Goal: Task Accomplishment & Management: Use online tool/utility

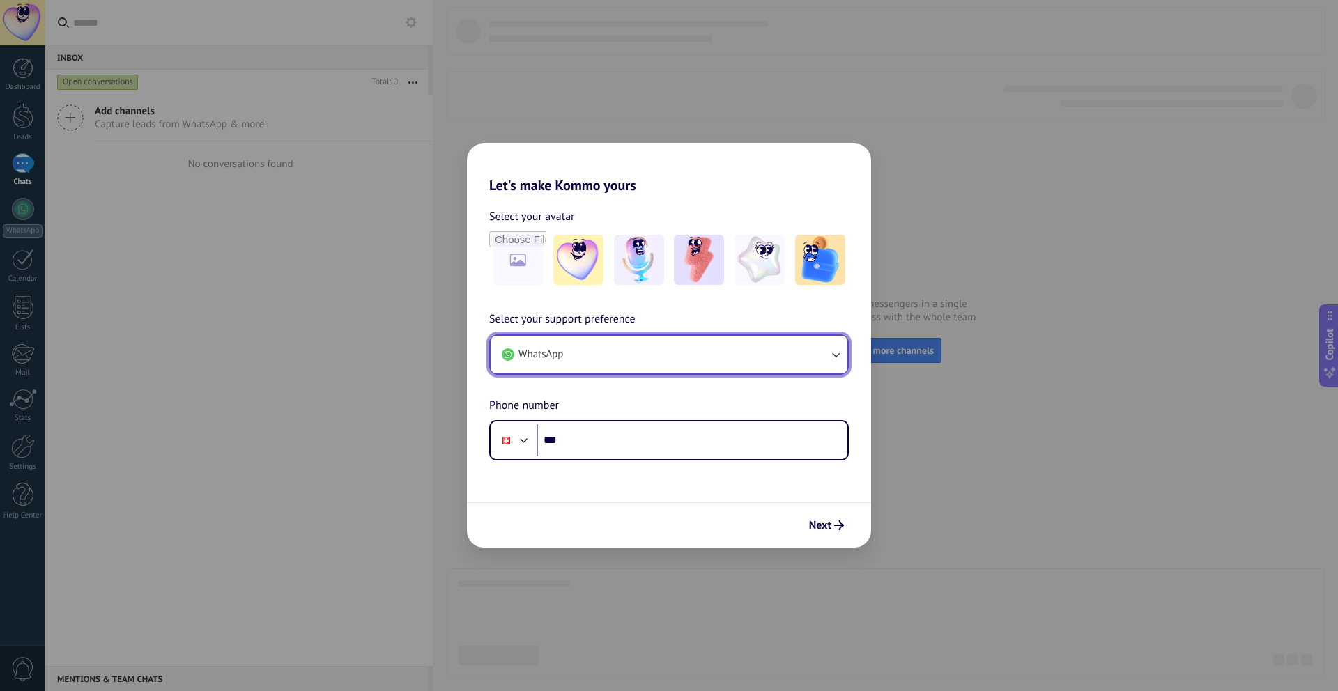
click at [722, 341] on button "WhatsApp" at bounding box center [669, 355] width 357 height 38
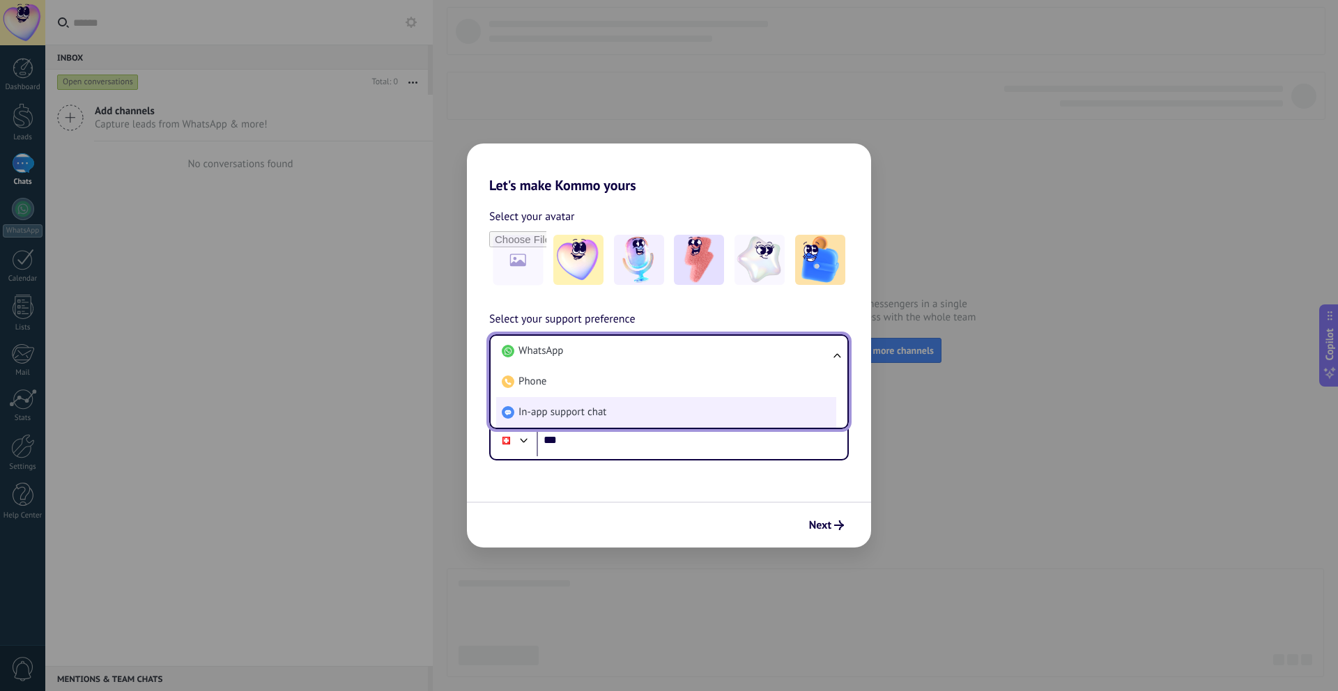
click at [702, 412] on li "In-app support chat" at bounding box center [666, 412] width 340 height 31
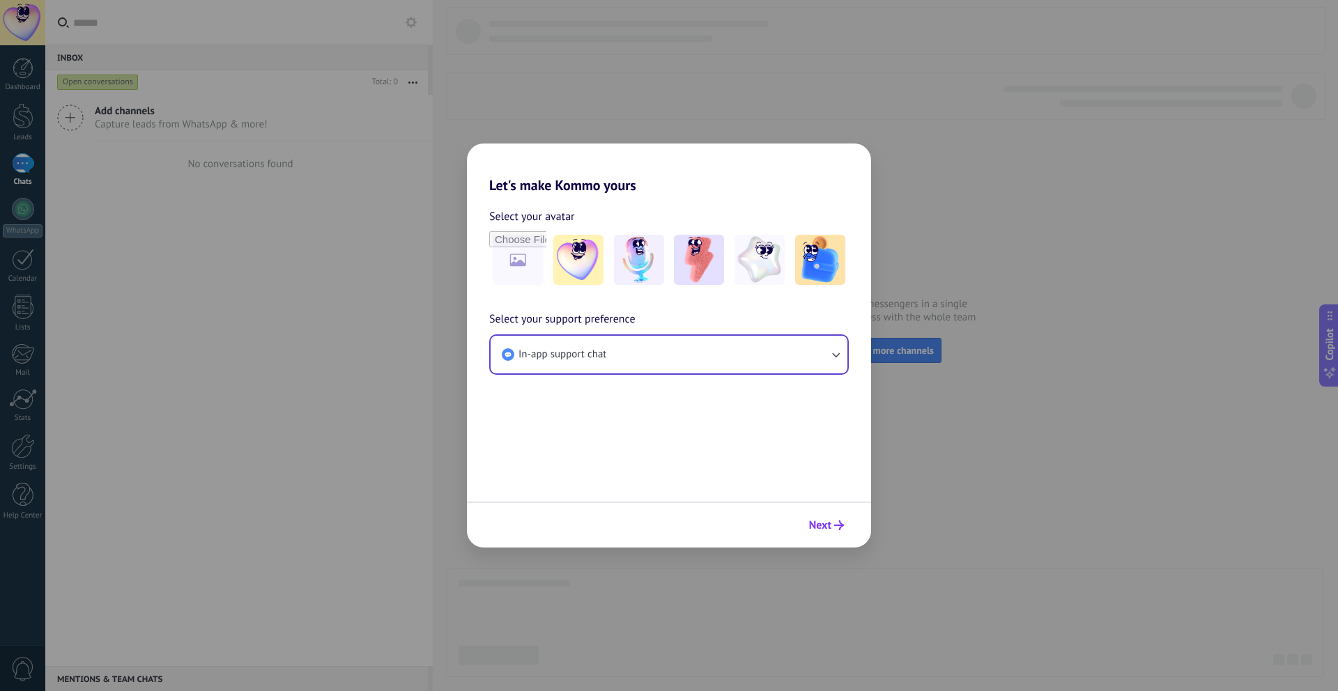
click at [824, 532] on button "Next" at bounding box center [826, 526] width 47 height 24
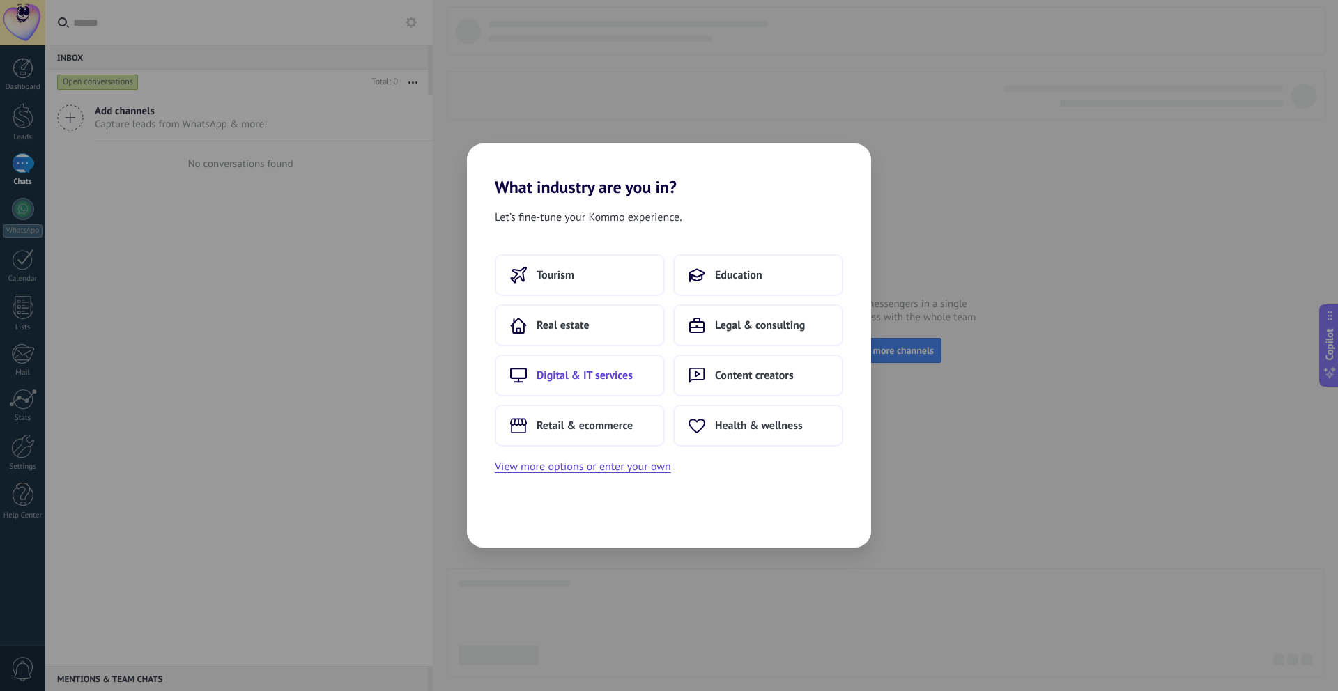
click at [639, 375] on button "Digital & IT services" at bounding box center [580, 376] width 170 height 42
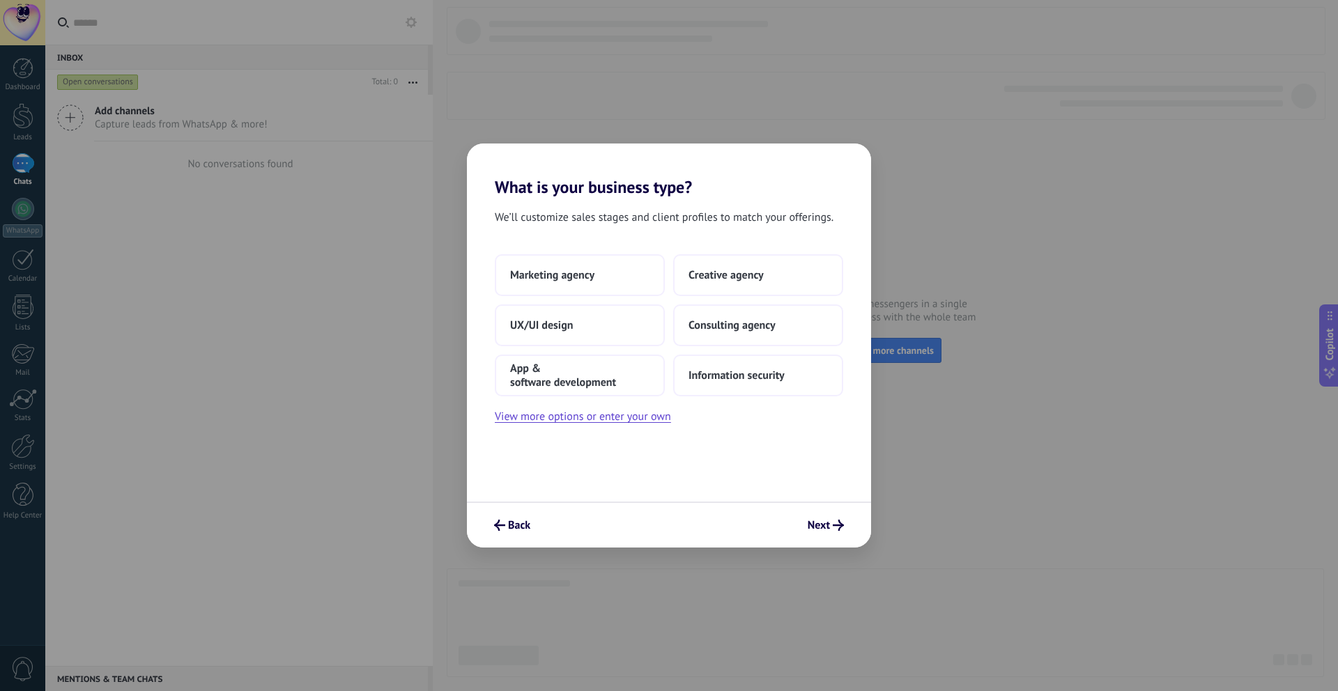
click at [791, 297] on div "Marketing agency Creative agency UX/UI design Consulting agency App & software …" at bounding box center [669, 325] width 348 height 142
click at [783, 279] on button "Creative agency" at bounding box center [758, 275] width 170 height 42
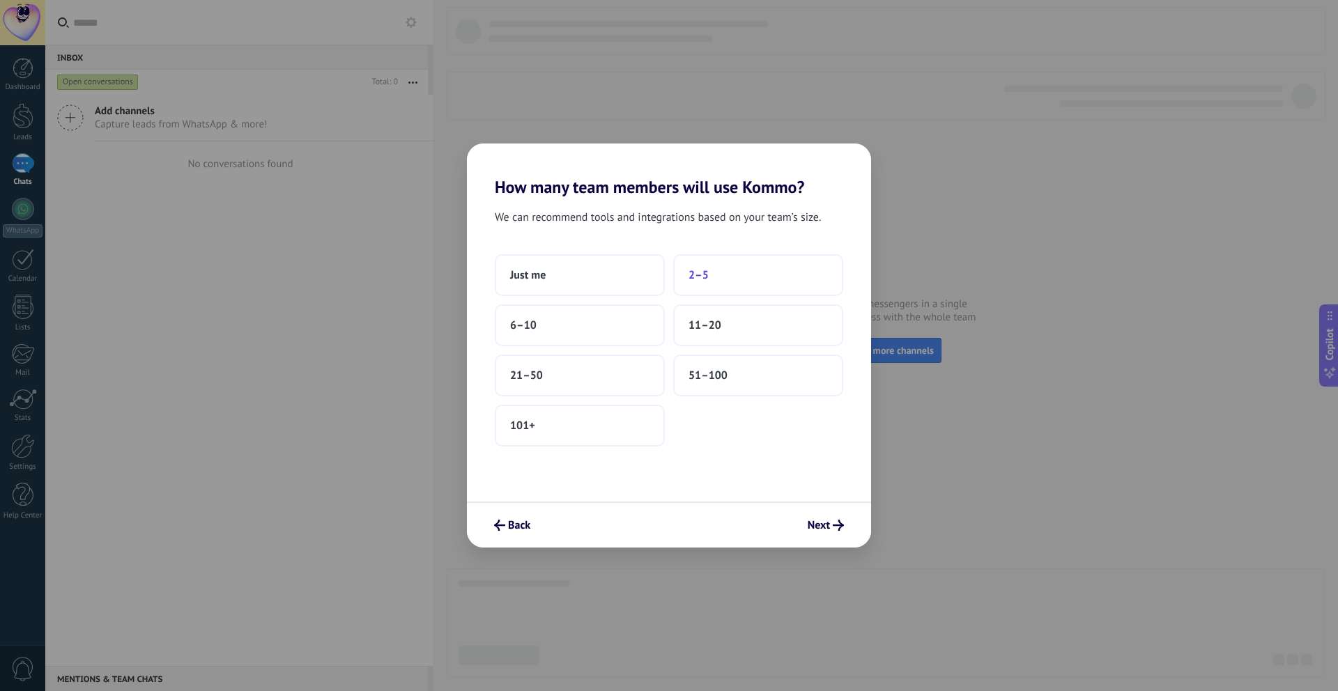
click at [698, 279] on span "2–5" at bounding box center [699, 275] width 20 height 14
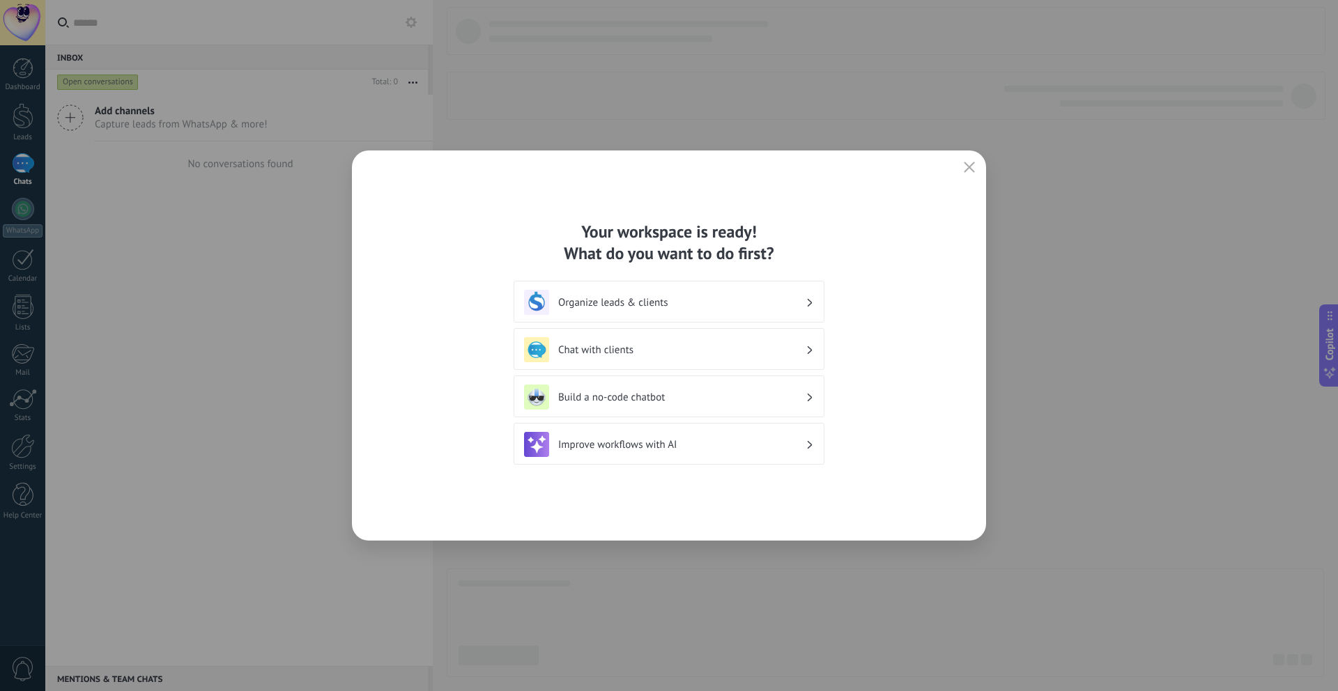
click at [749, 312] on div "Organize leads & clients" at bounding box center [669, 302] width 290 height 25
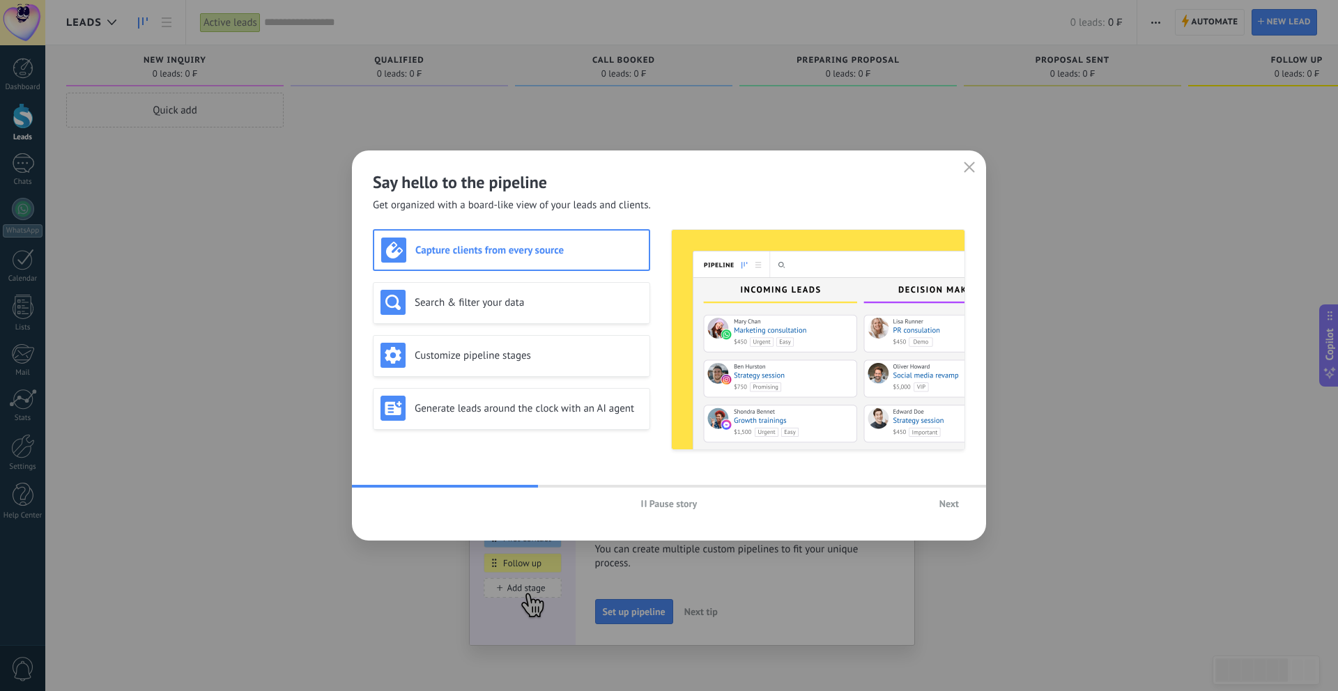
click at [585, 253] on h3 "Capture clients from every source" at bounding box center [528, 250] width 226 height 13
click at [948, 512] on button "Next" at bounding box center [949, 503] width 32 height 21
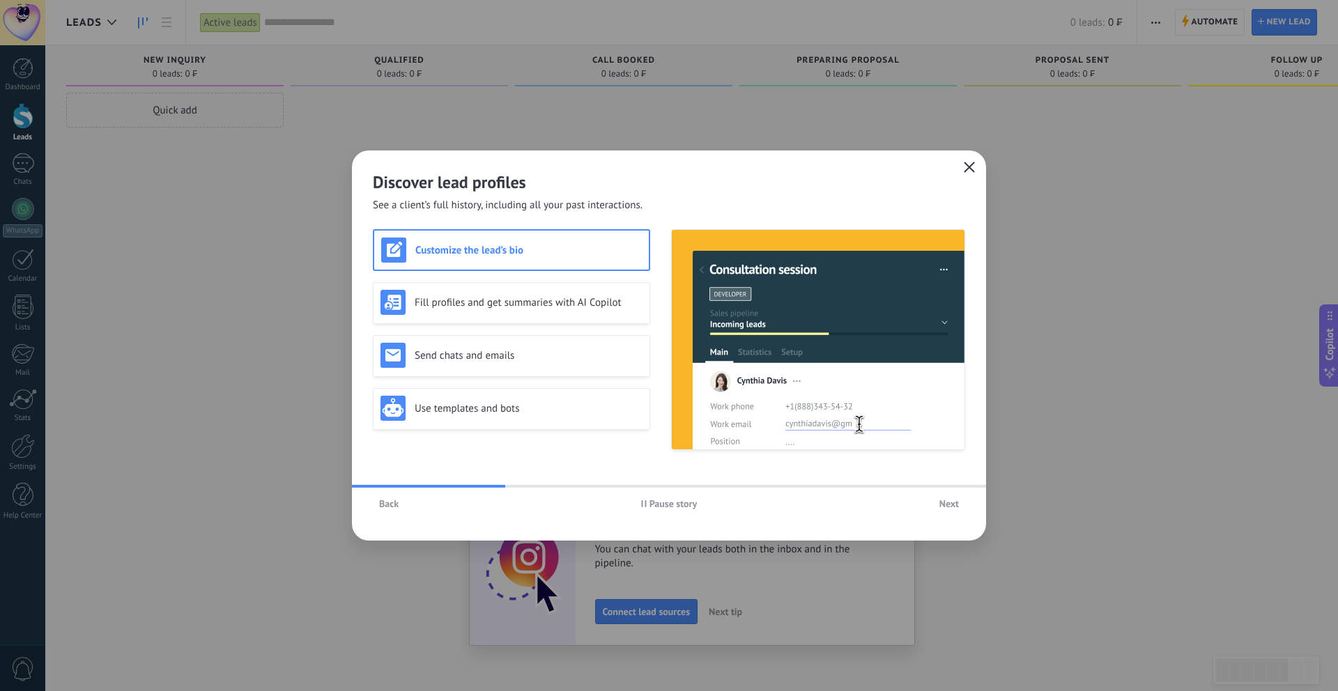
click at [969, 169] on icon "button" at bounding box center [969, 167] width 11 height 11
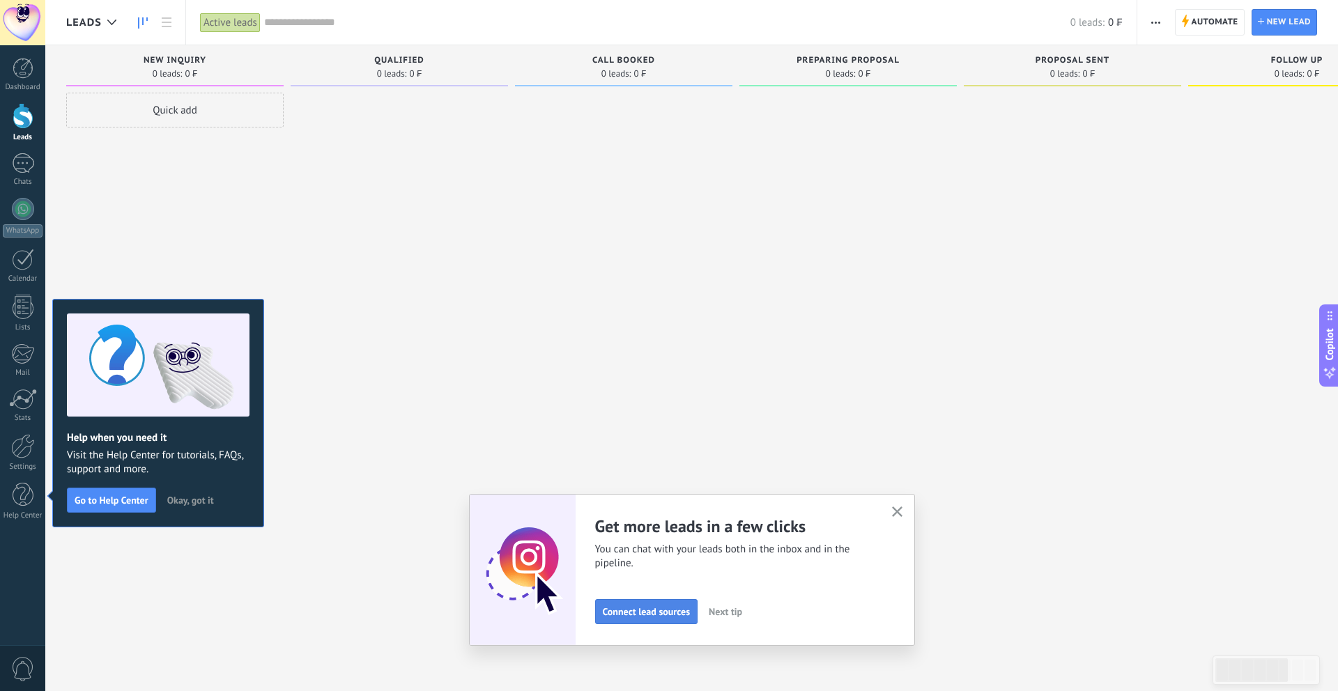
click at [677, 618] on button "Connect lead sources" at bounding box center [646, 611] width 103 height 25
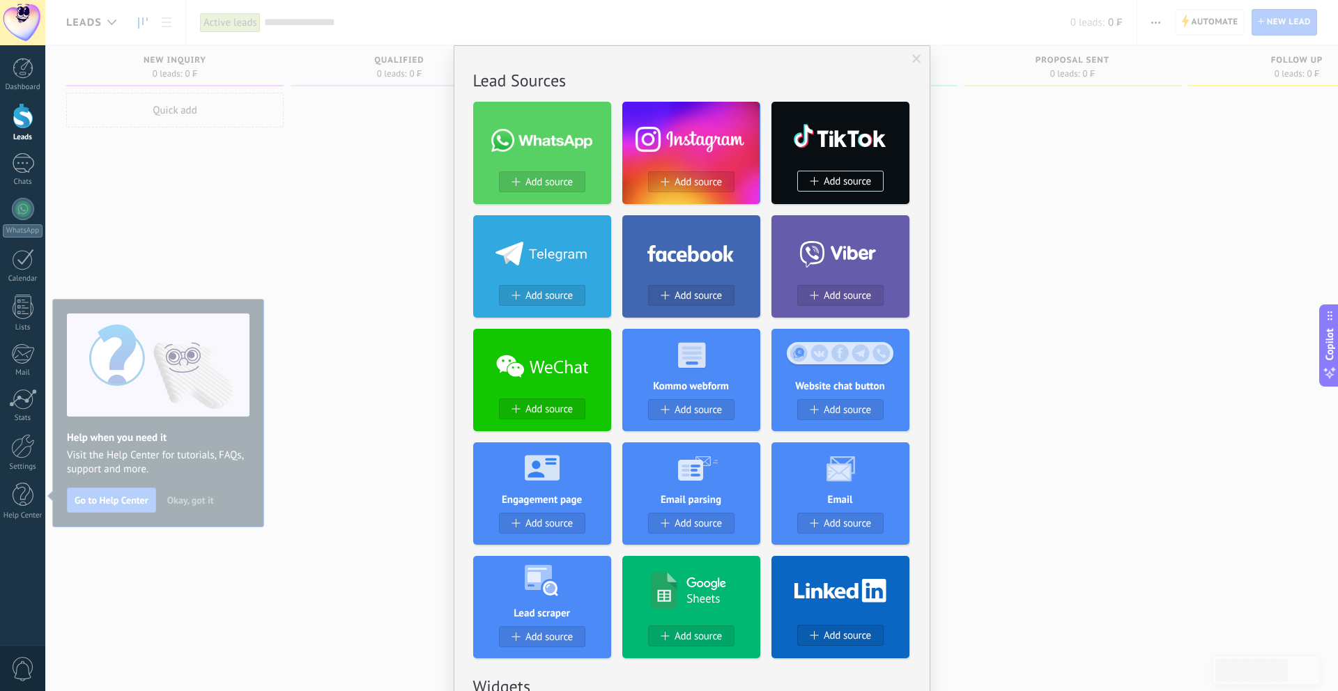
click at [703, 169] on div at bounding box center [691, 137] width 138 height 70
click at [697, 176] on span "Add source" at bounding box center [698, 182] width 47 height 12
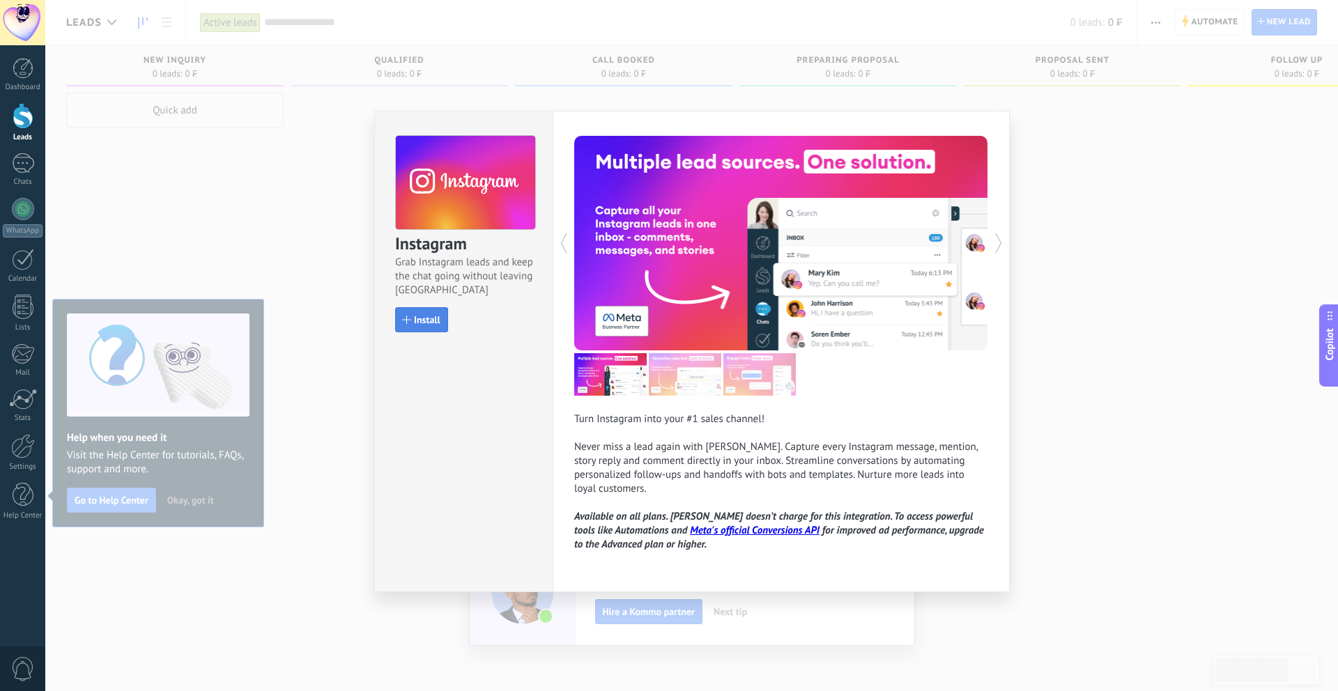
click at [432, 328] on button "Install" at bounding box center [421, 319] width 53 height 25
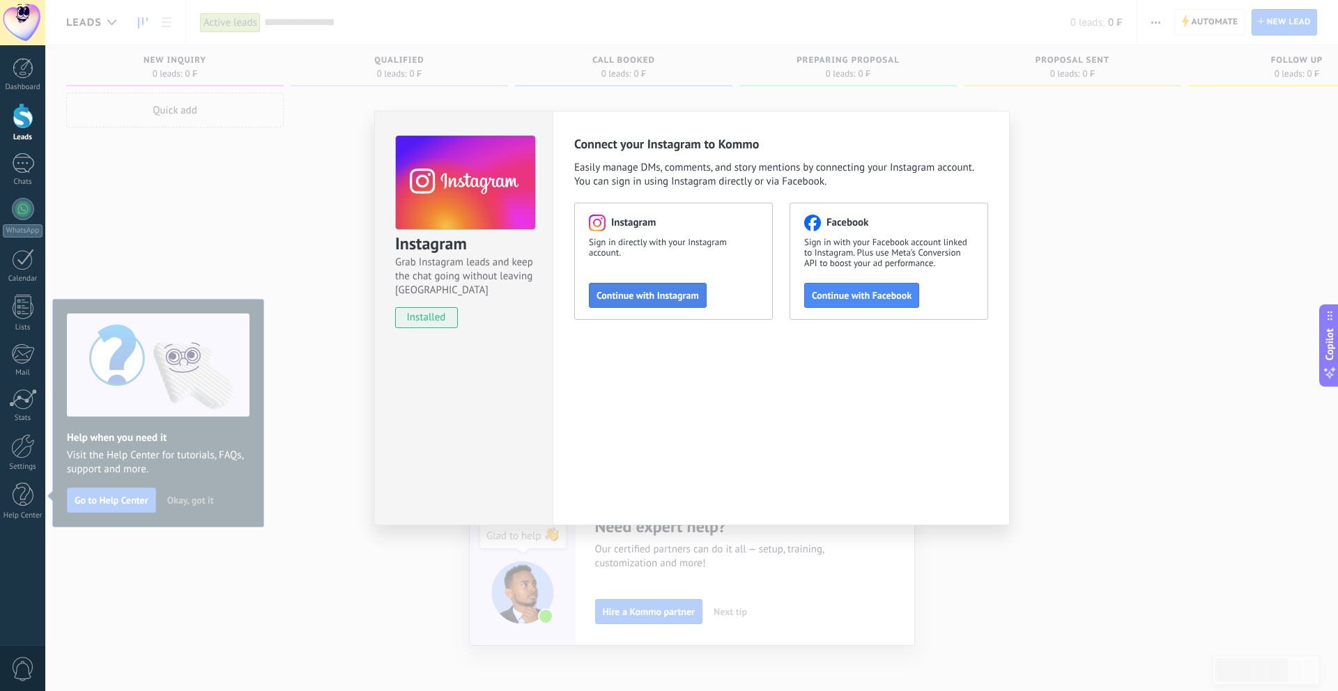
click at [618, 305] on button "Continue with Instagram" at bounding box center [648, 295] width 118 height 25
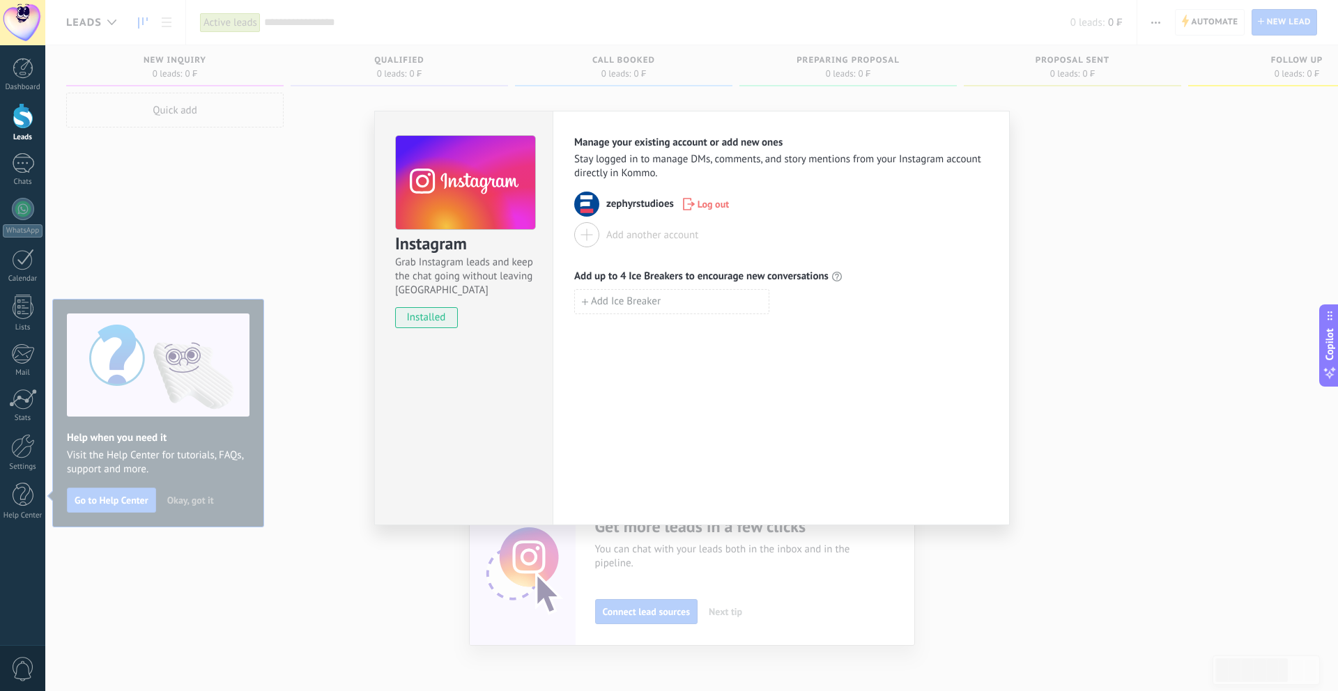
click at [1093, 275] on div "Instagram Grab Instagram leads and keep the chat going without leaving [PERSON_…" at bounding box center [691, 345] width 1293 height 691
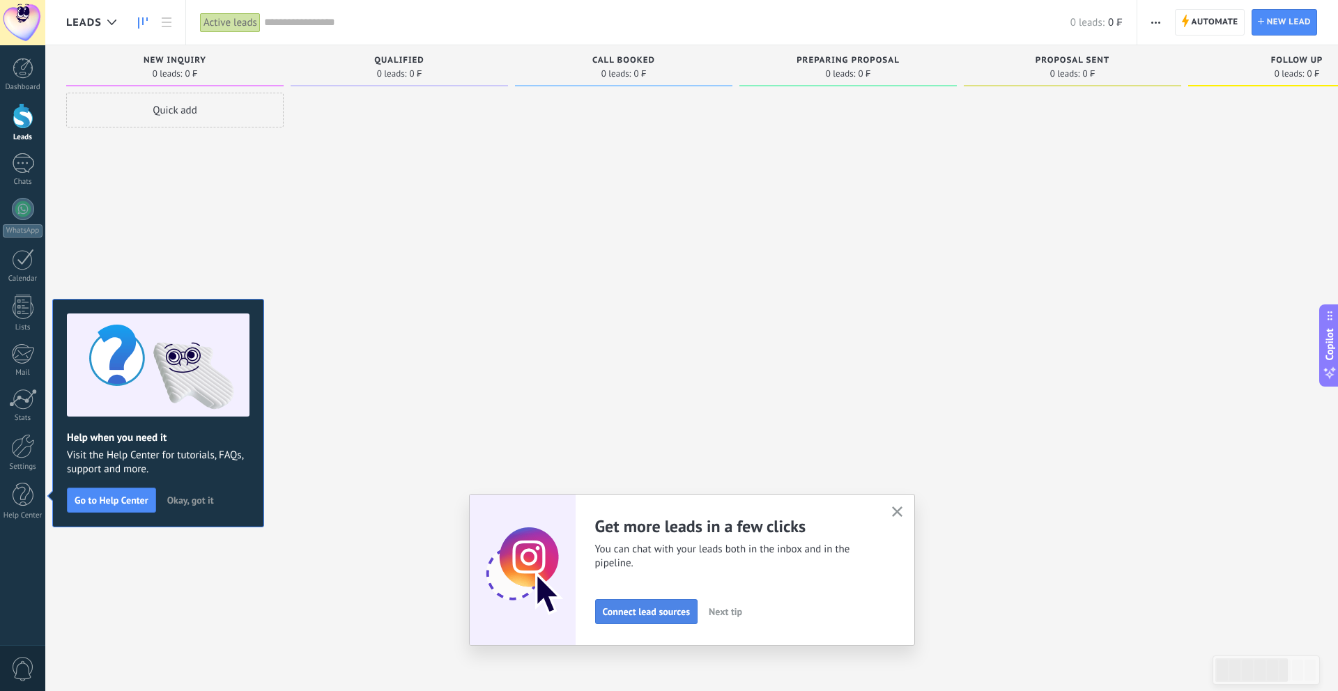
click at [654, 615] on span "Connect lead sources" at bounding box center [647, 612] width 88 height 10
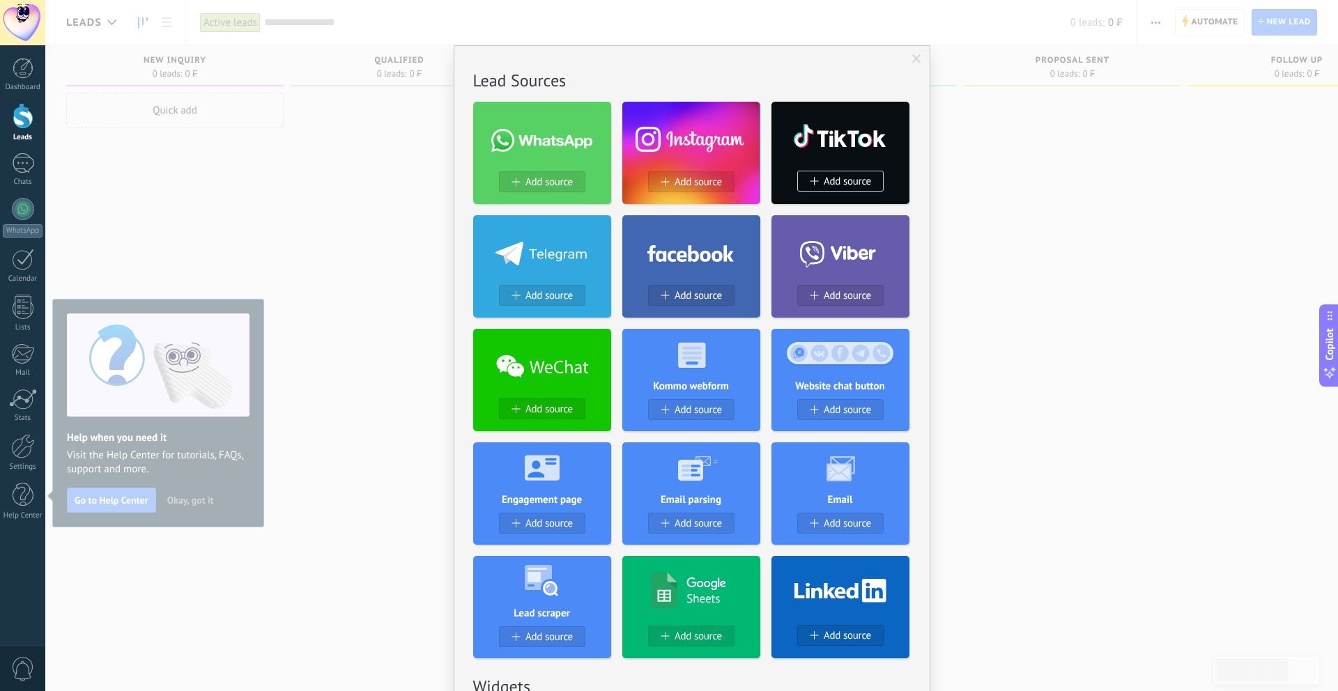
click at [689, 153] on div at bounding box center [691, 137] width 138 height 60
click at [682, 183] on span "Add source" at bounding box center [698, 182] width 47 height 12
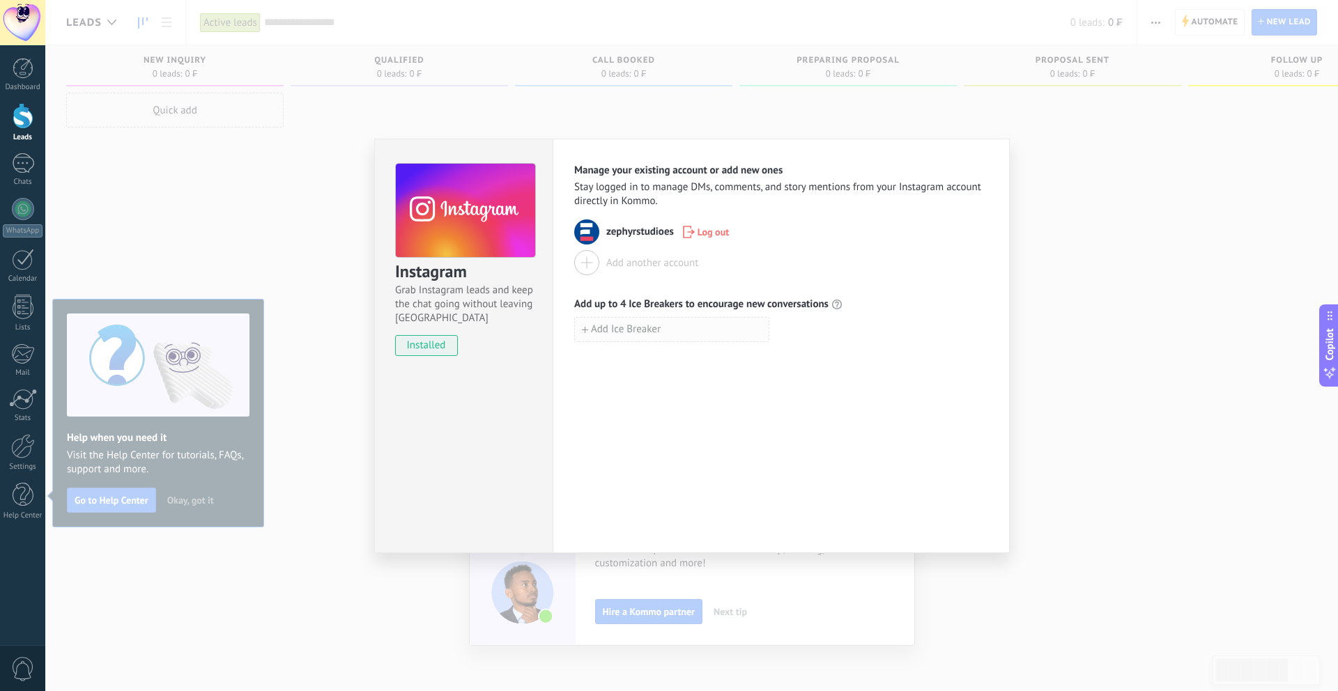
click at [649, 326] on span "Add Ice Breaker" at bounding box center [626, 330] width 70 height 10
click at [1032, 327] on div "Instagram Grab Instagram leads and keep the chat going without leaving [PERSON_…" at bounding box center [691, 345] width 1293 height 691
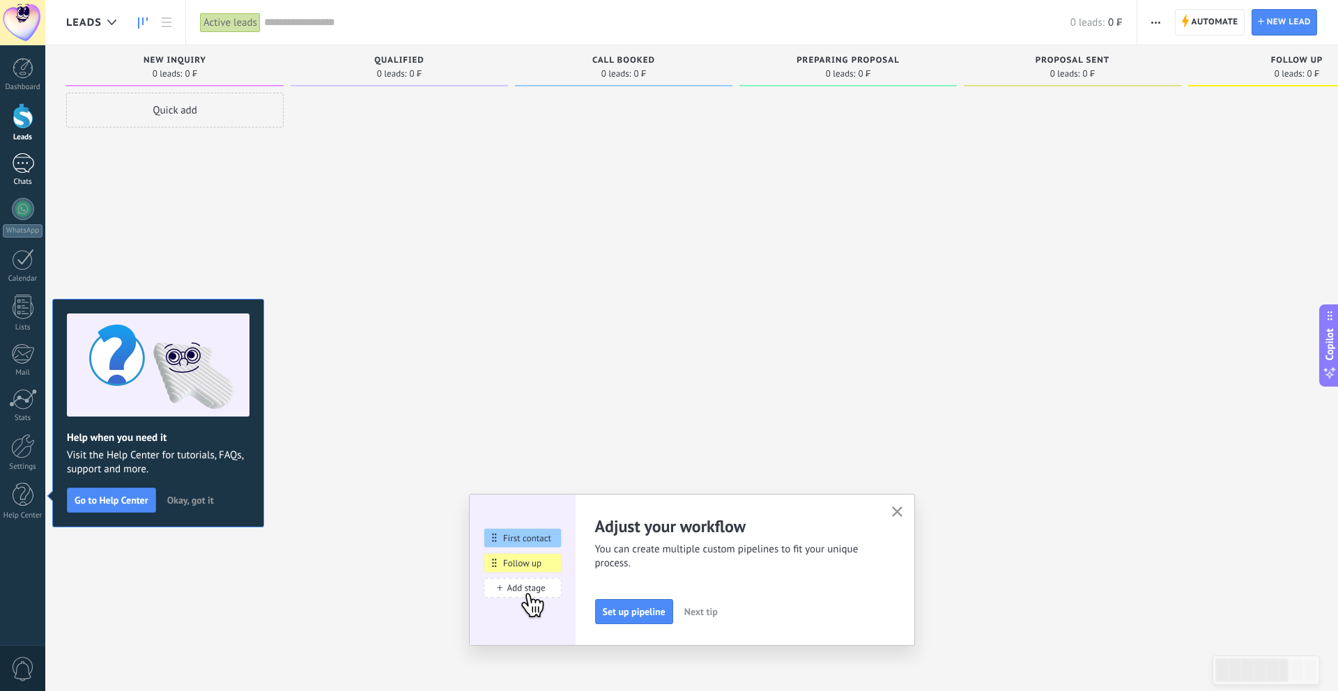
click at [6, 169] on link "Chats" at bounding box center [22, 169] width 45 height 33
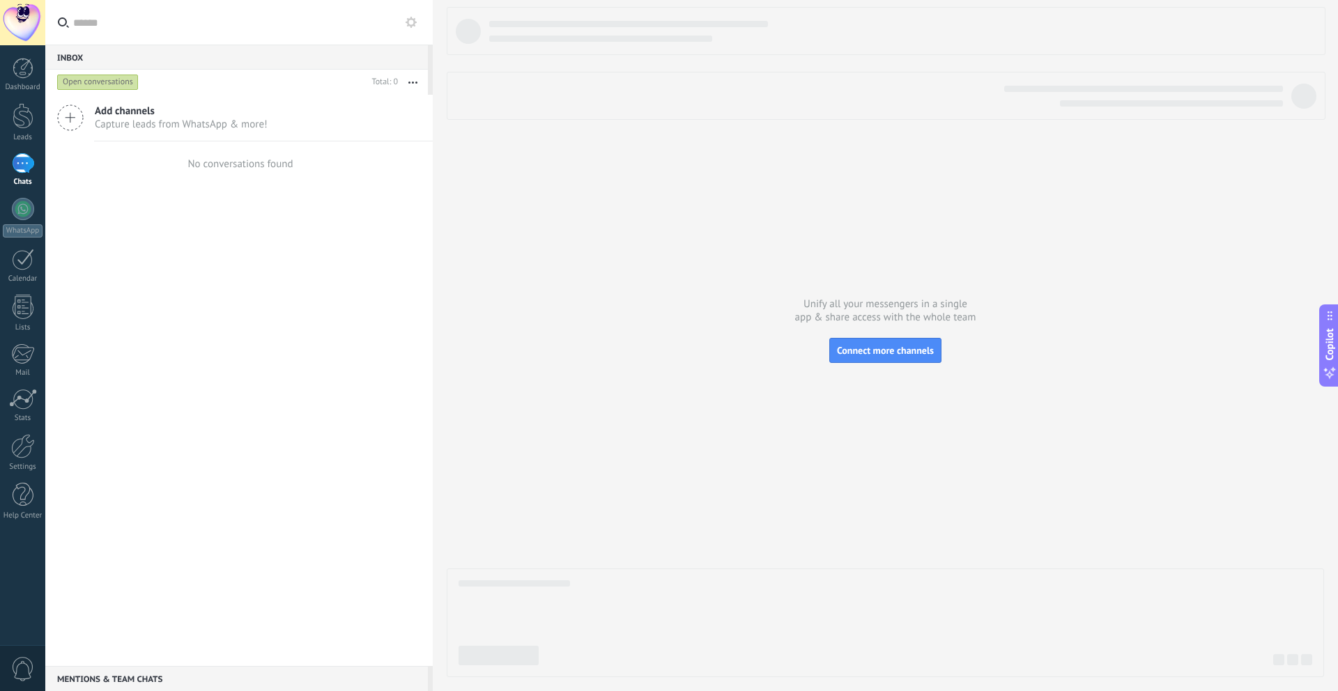
click at [95, 115] on span "Add channels" at bounding box center [181, 111] width 173 height 13
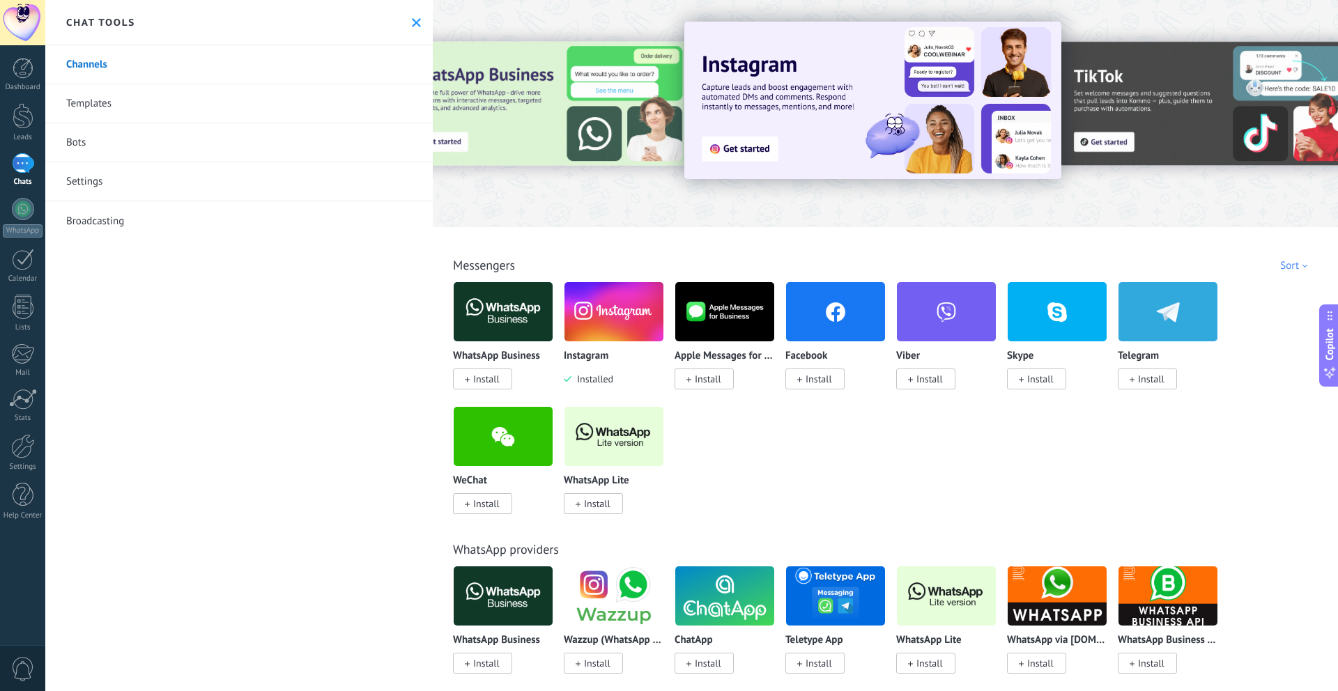
click at [624, 313] on img at bounding box center [613, 312] width 99 height 68
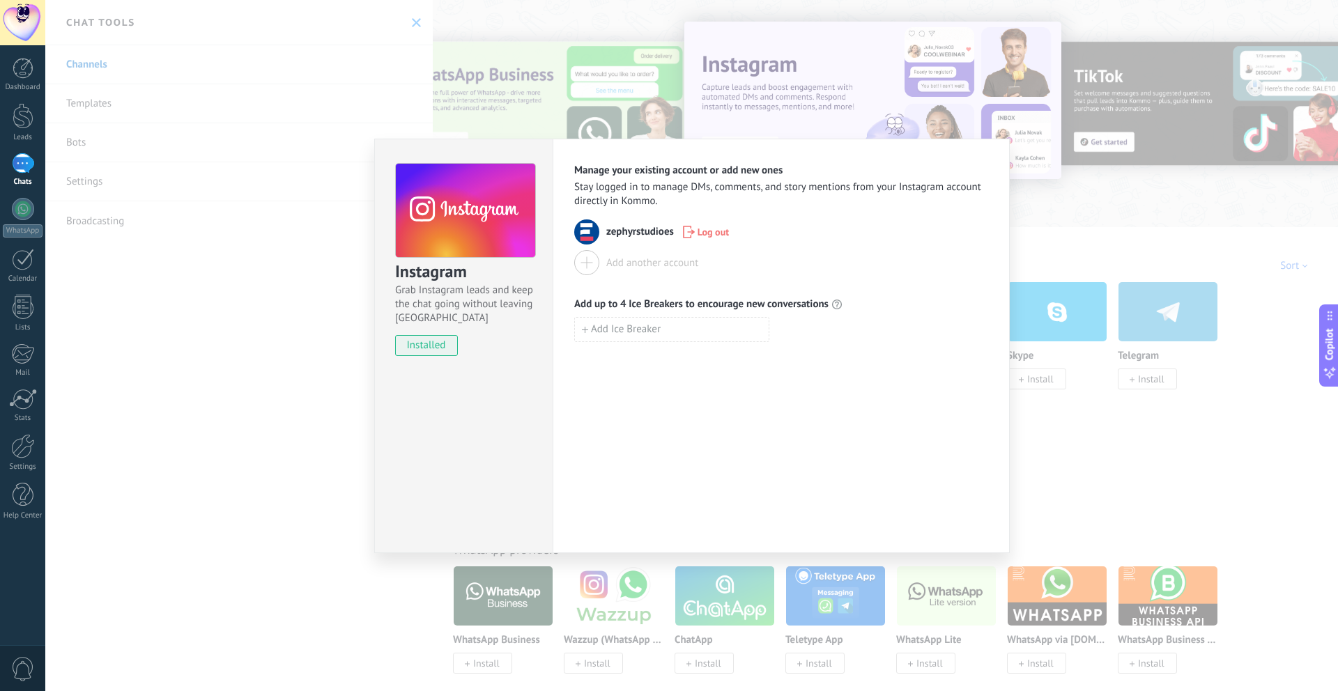
click at [355, 384] on div "Instagram Grab Instagram leads and keep the chat going without leaving [PERSON_…" at bounding box center [691, 345] width 1293 height 691
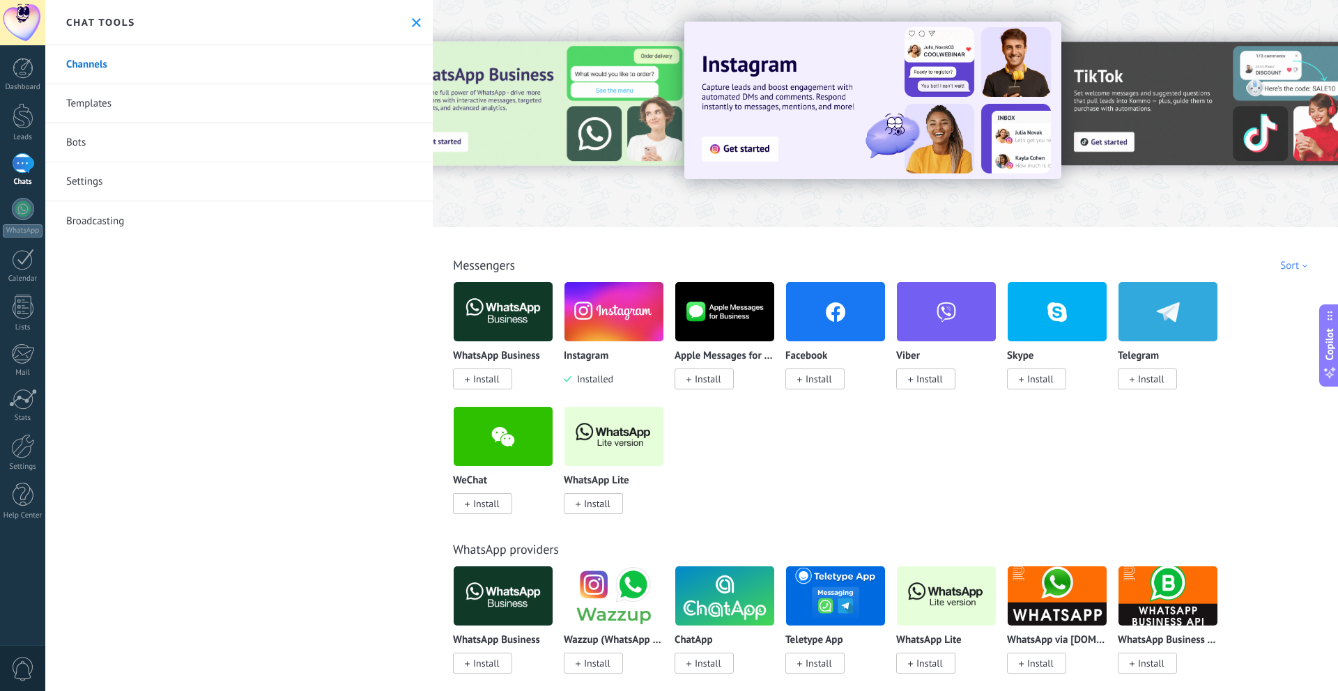
click at [587, 372] on div "Instagram Installed" at bounding box center [614, 369] width 100 height 36
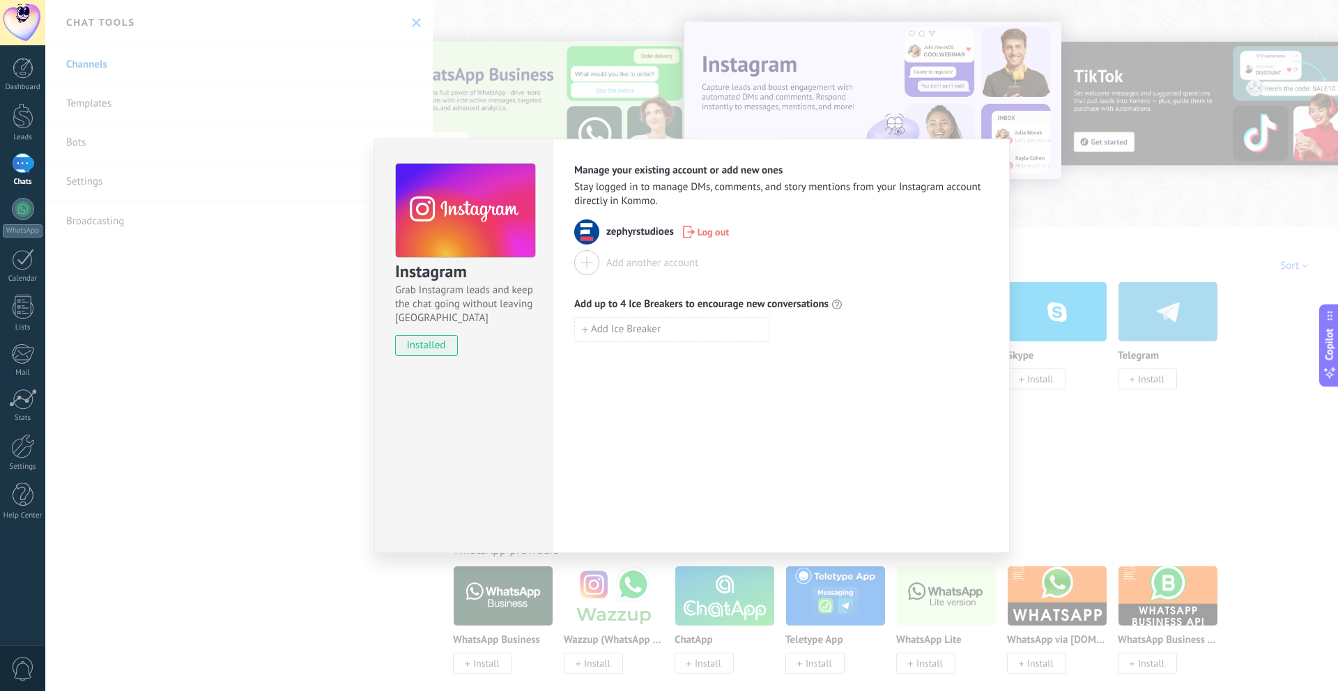
click at [236, 367] on div "Instagram Grab Instagram leads and keep the chat going without leaving [PERSON_…" at bounding box center [691, 345] width 1293 height 691
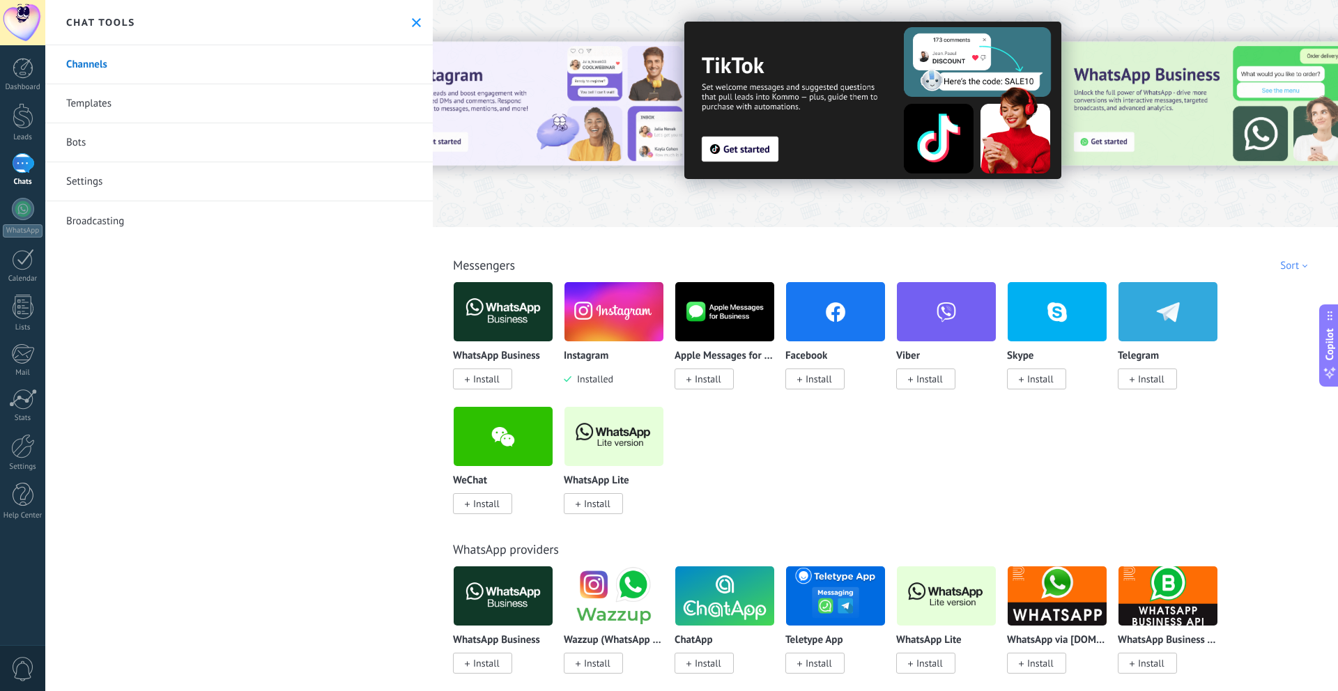
click at [30, 171] on div at bounding box center [23, 163] width 22 height 20
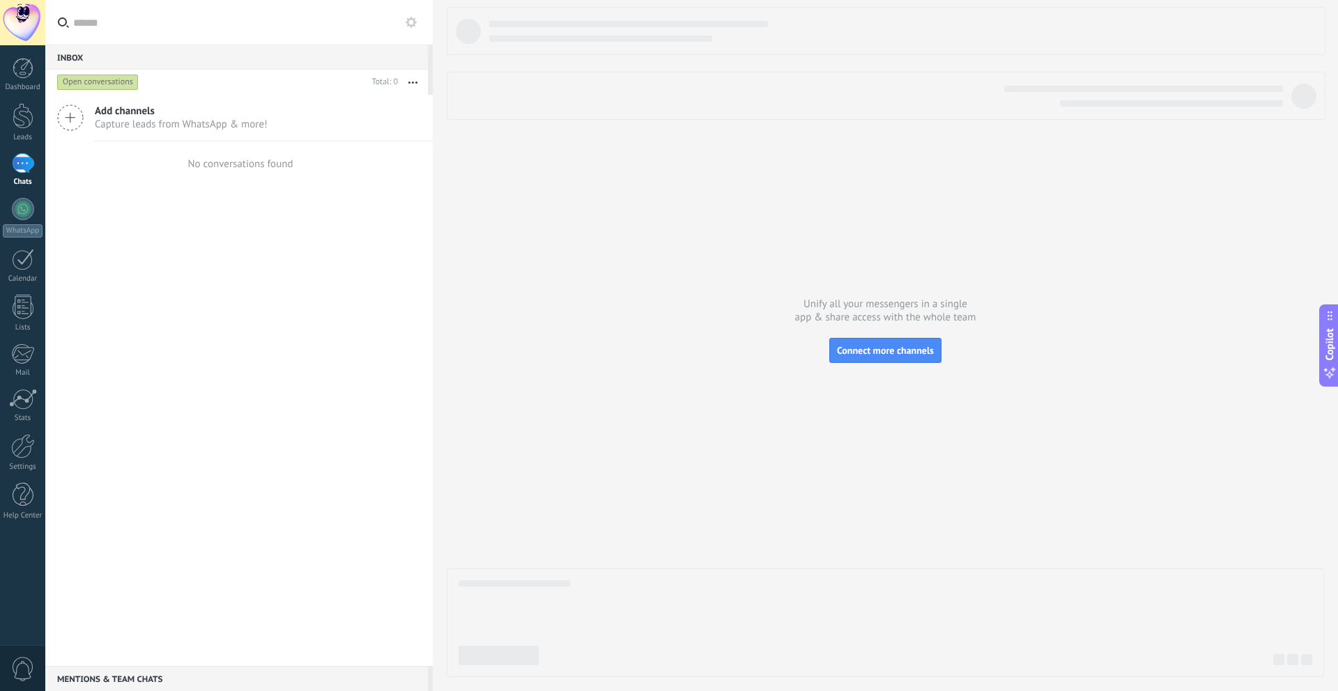
click at [419, 75] on button "button" at bounding box center [413, 82] width 30 height 25
click at [210, 346] on div "Add channels Capture leads from WhatsApp & more! No conversations found" at bounding box center [238, 380] width 387 height 571
click at [420, 86] on button "button" at bounding box center [413, 82] width 30 height 25
click at [463, 268] on div at bounding box center [885, 342] width 877 height 670
click at [74, 115] on icon at bounding box center [70, 118] width 26 height 26
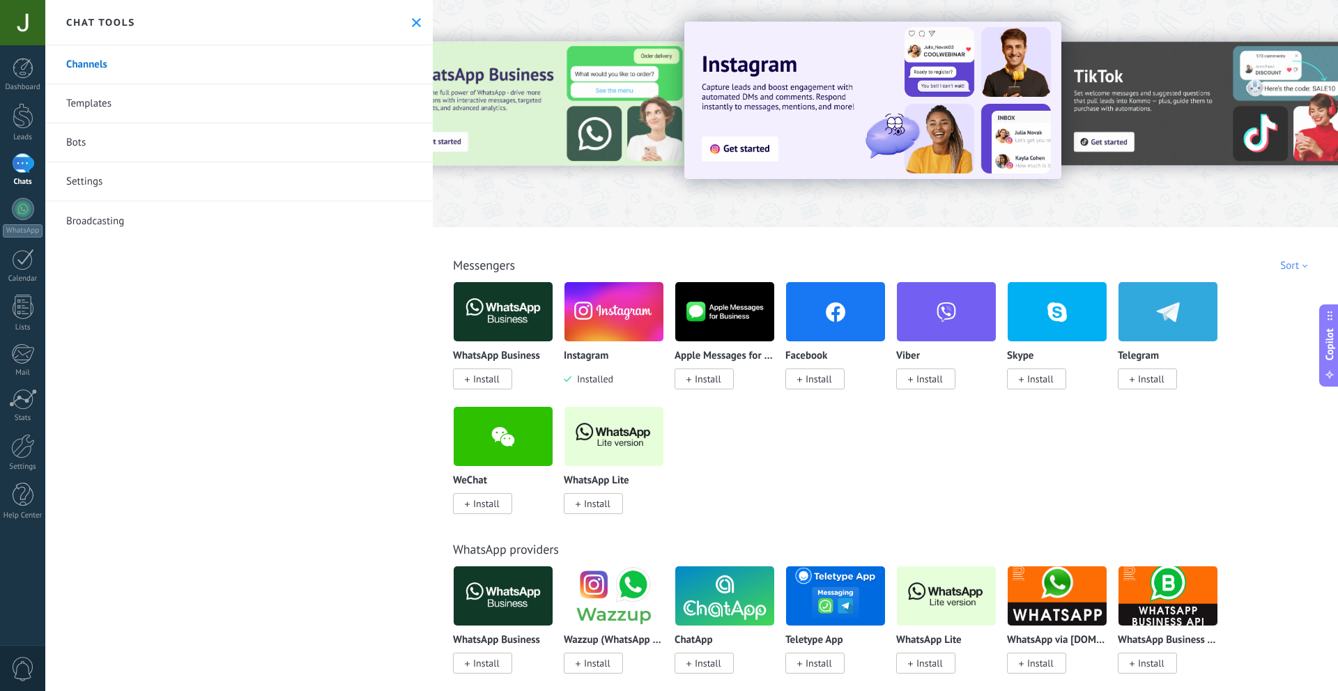
click at [801, 135] on img at bounding box center [872, 100] width 377 height 157
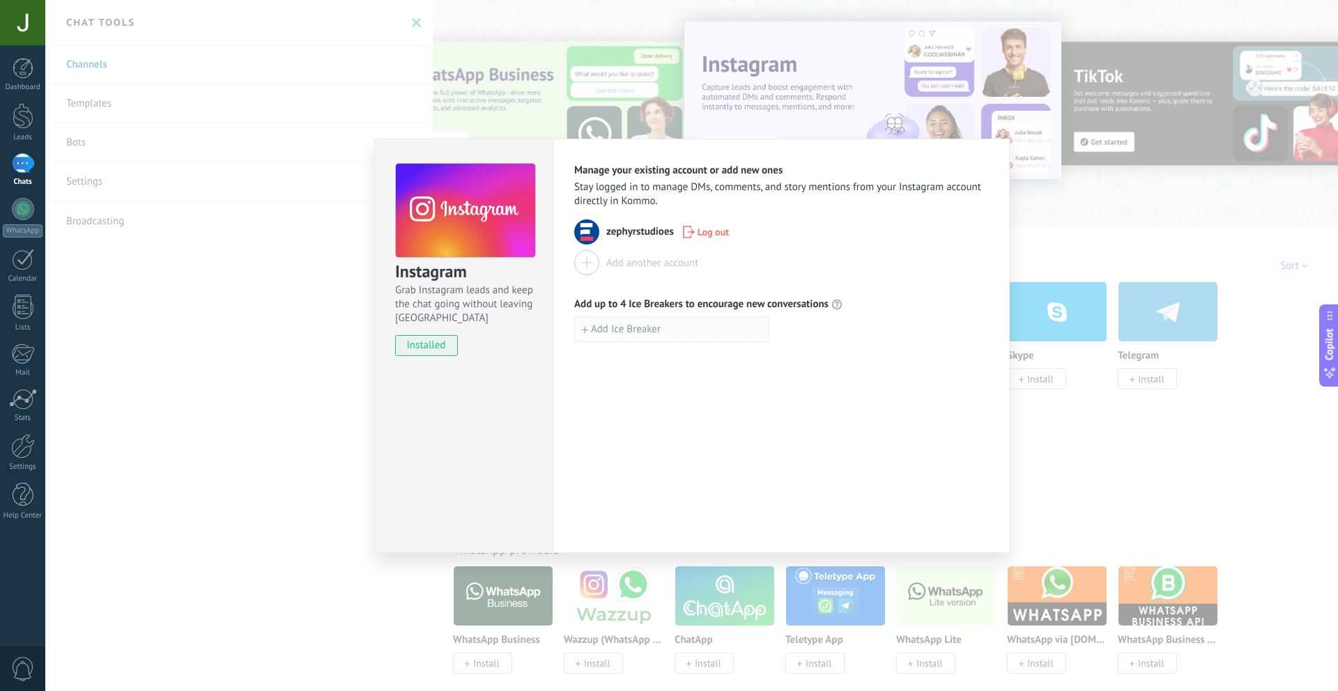
click at [640, 325] on span "Add Ice Breaker" at bounding box center [626, 330] width 70 height 10
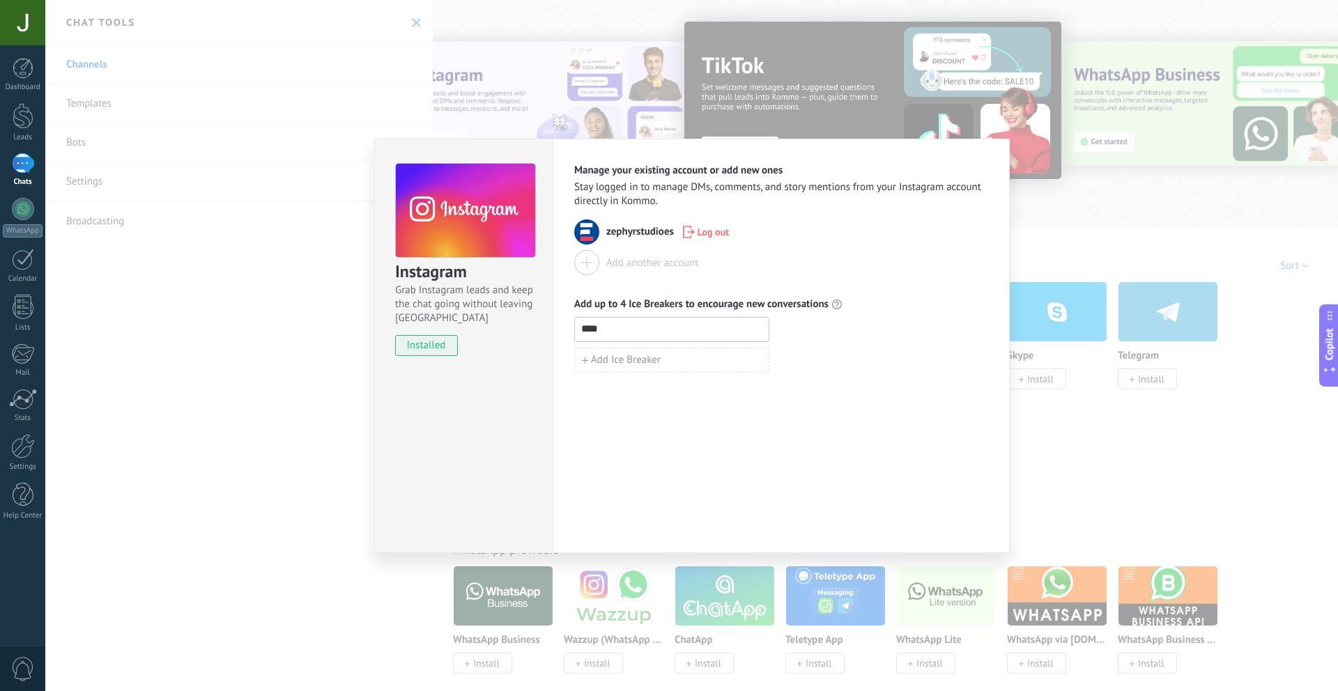
type input "****"
click at [862, 403] on div "Manage your existing account or add new ones Stay logged in to manage DMs, comm…" at bounding box center [781, 346] width 457 height 415
click at [1066, 351] on div "Instagram Grab Instagram leads and keep the chat going without leaving Kommo in…" at bounding box center [691, 345] width 1293 height 691
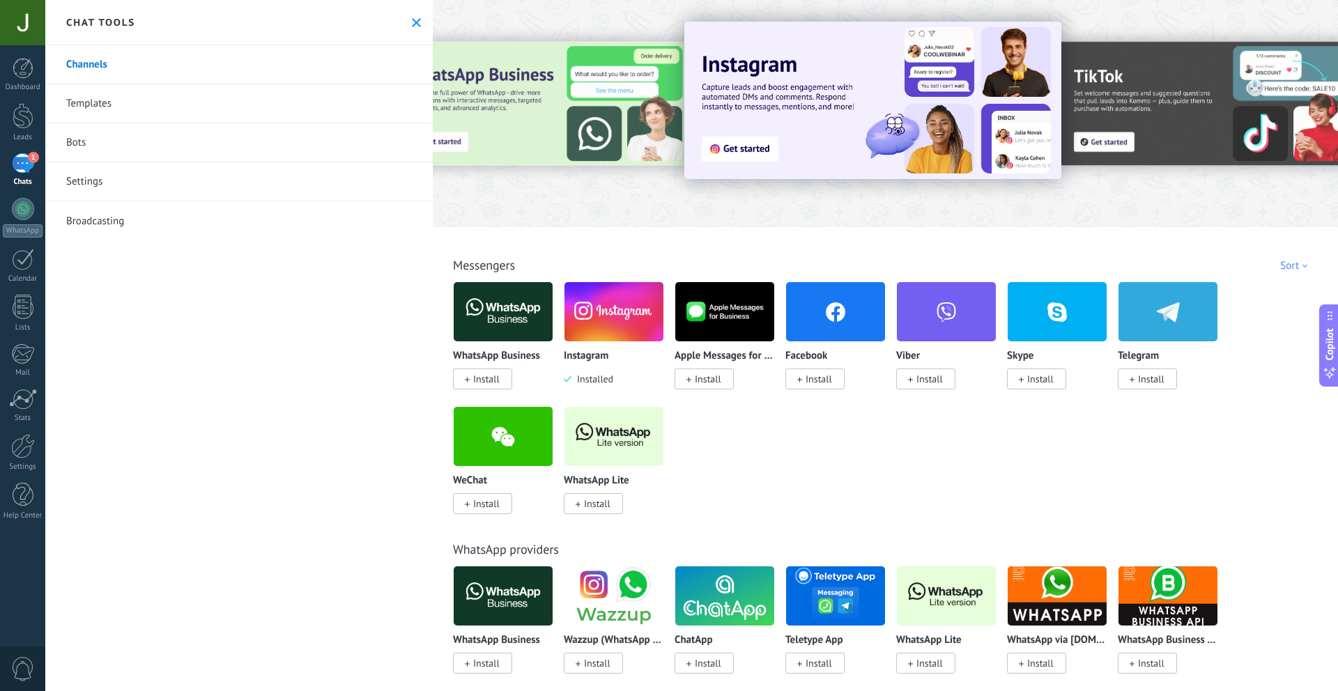
click at [415, 19] on use at bounding box center [416, 22] width 9 height 9
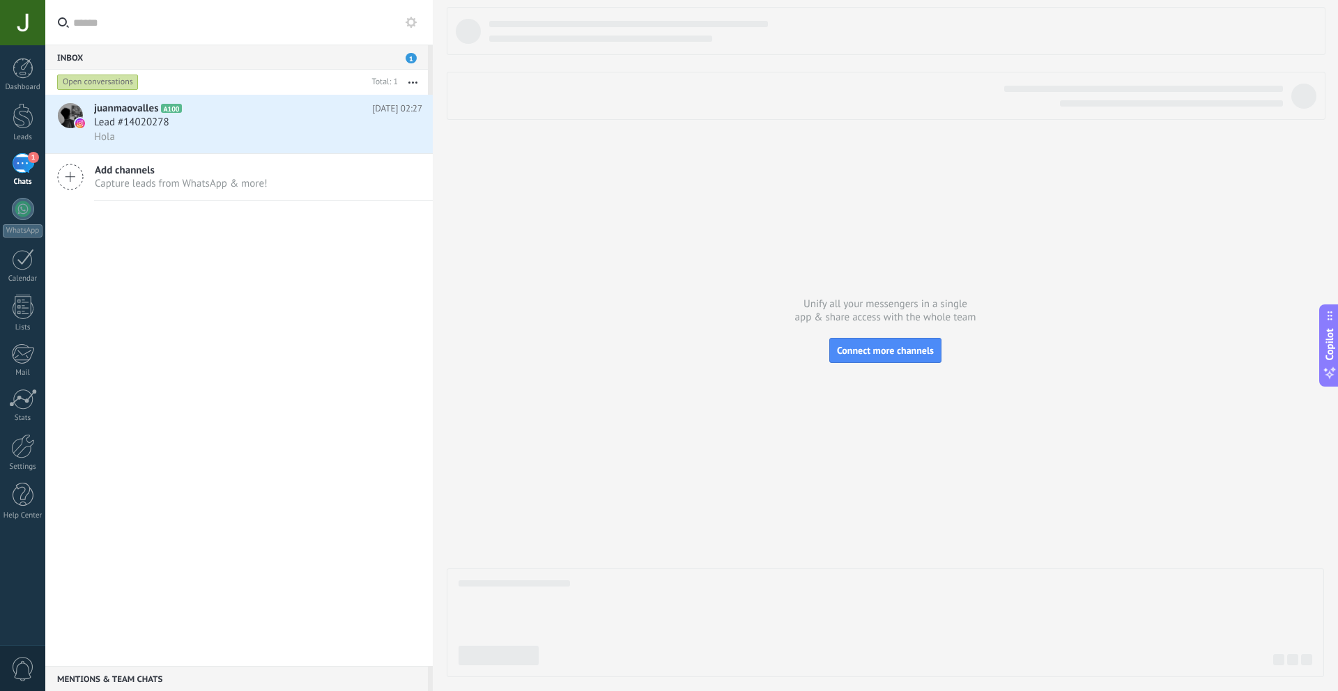
click at [410, 22] on icon at bounding box center [411, 22] width 11 height 11
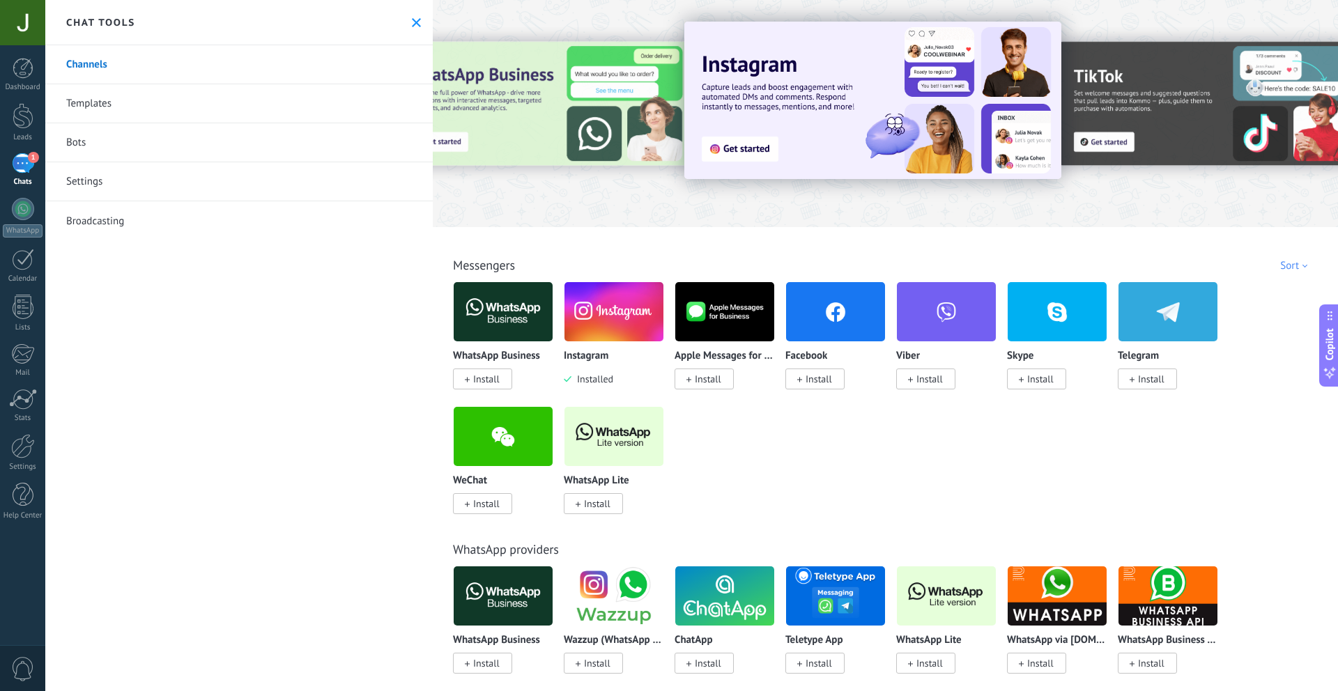
click at [130, 179] on link "Settings" at bounding box center [238, 181] width 387 height 39
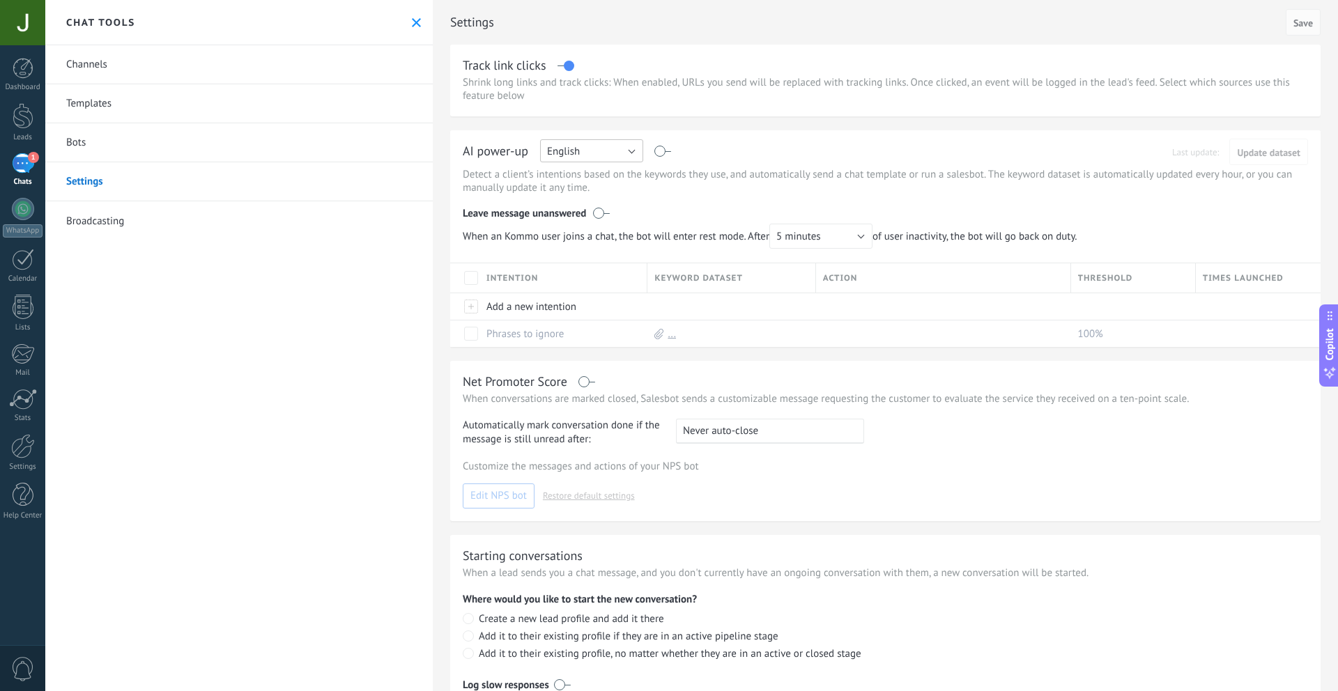
click at [628, 154] on button "English" at bounding box center [591, 150] width 103 height 23
click at [102, 56] on link "Channels" at bounding box center [238, 64] width 387 height 39
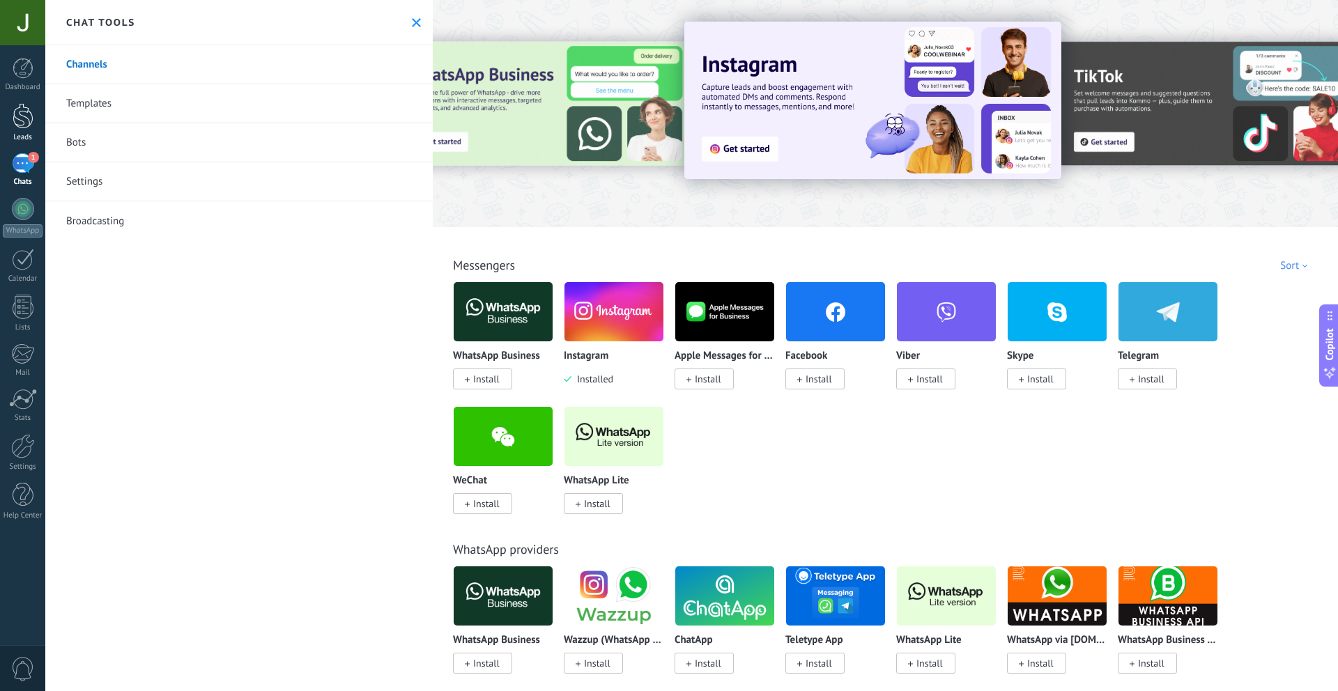
click at [33, 109] on link "Leads" at bounding box center [22, 122] width 45 height 39
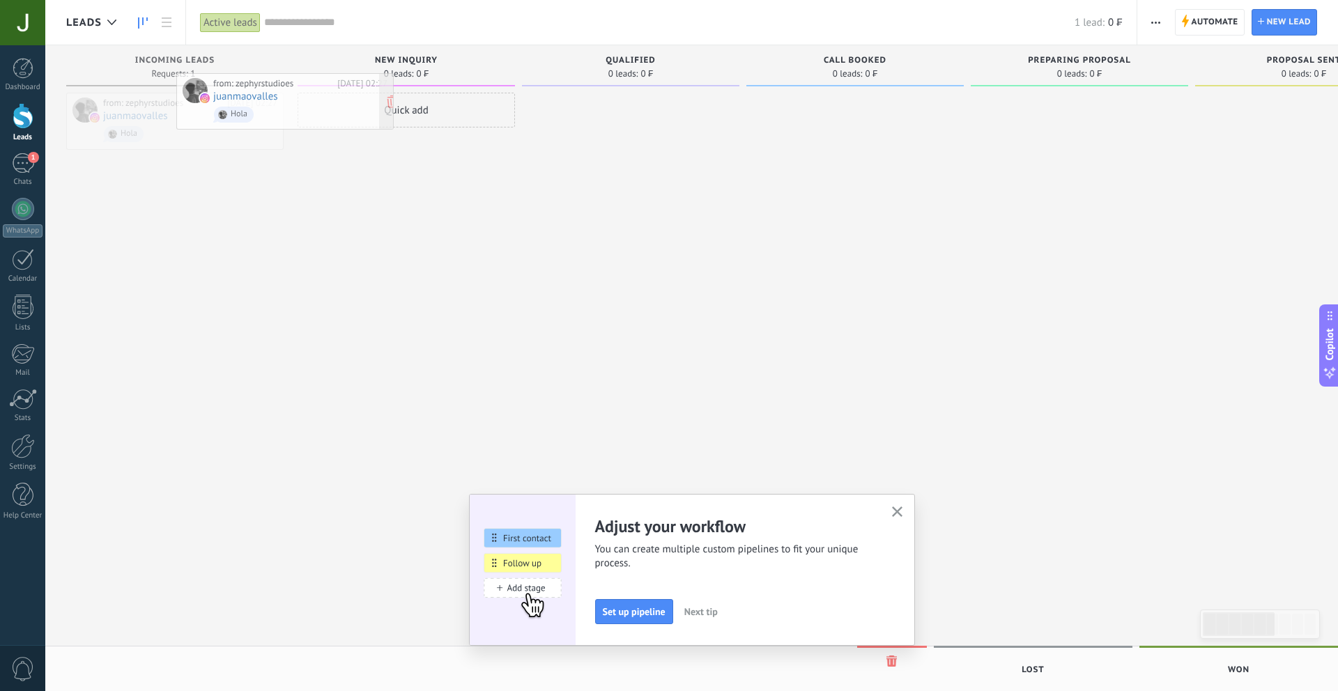
drag, startPoint x: 169, startPoint y: 128, endPoint x: 208, endPoint y: 137, distance: 39.4
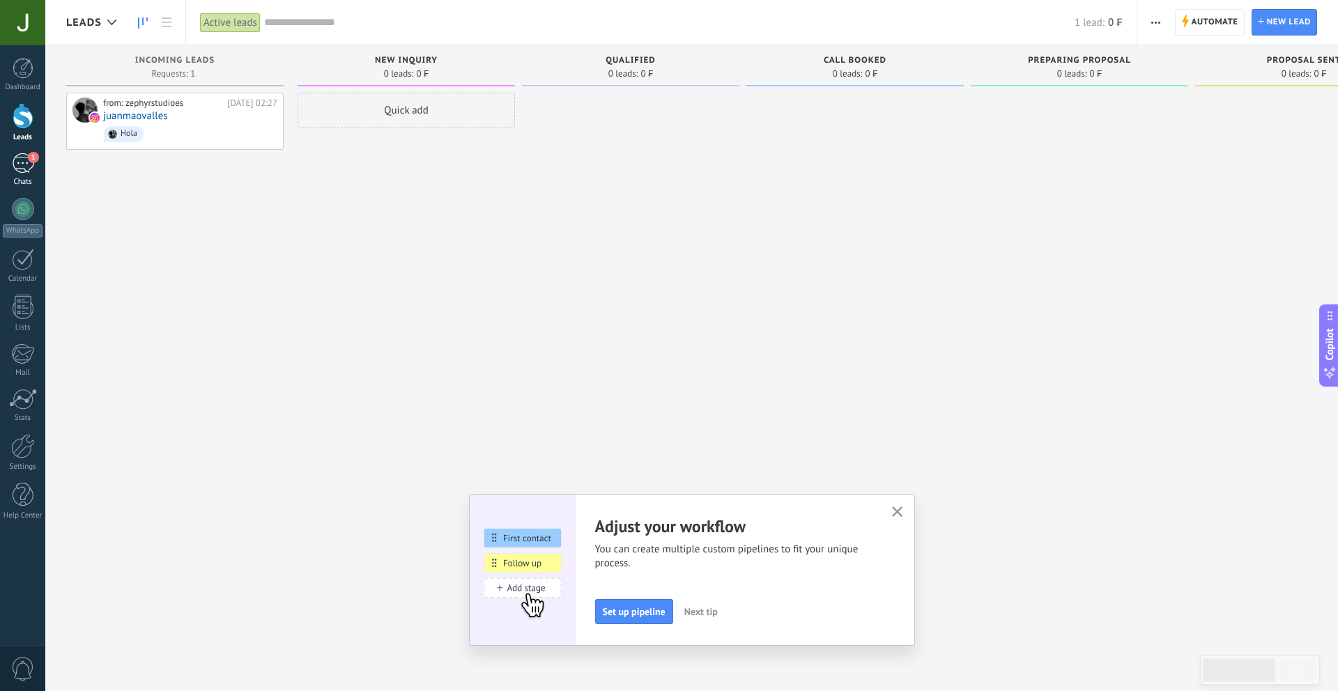
click at [10, 167] on link "1 Chats" at bounding box center [22, 169] width 45 height 33
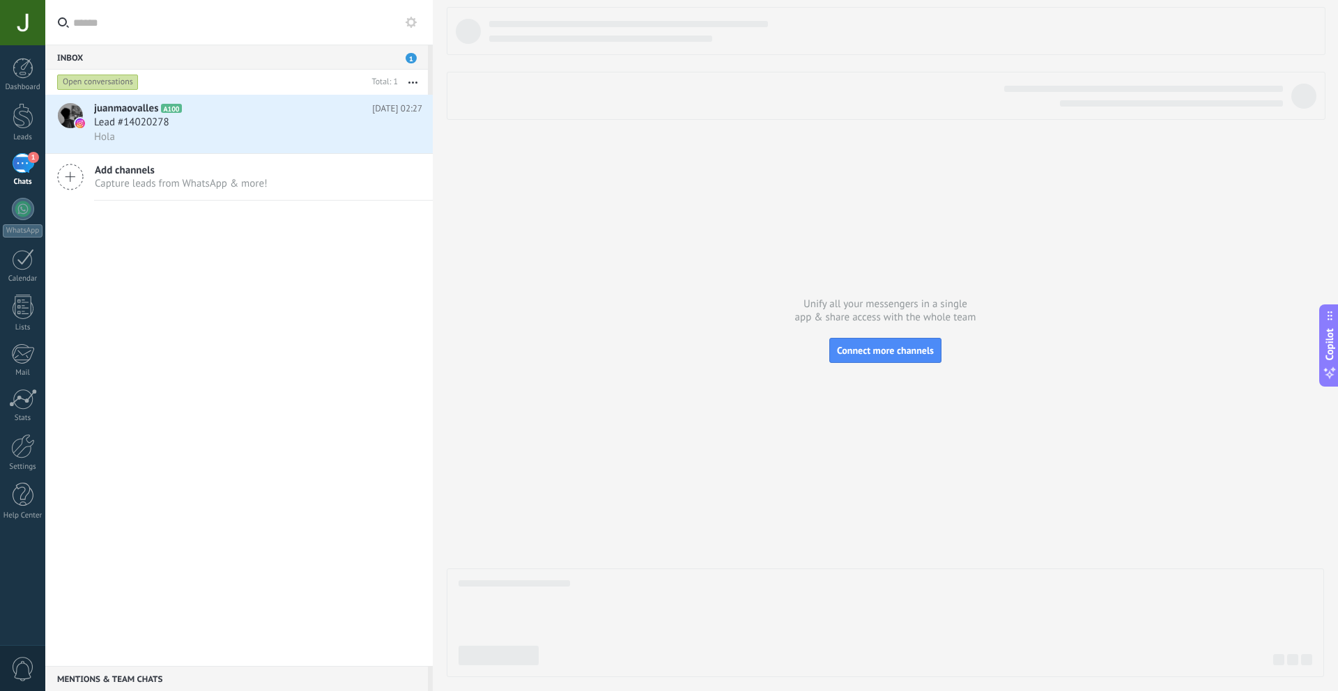
click at [417, 79] on button "button" at bounding box center [413, 82] width 30 height 25
click at [305, 213] on div "juanmaovalles A100 Today 02:27 Lead #14020278 Hola Add channels Capture leads f…" at bounding box center [238, 380] width 387 height 571
click at [413, 21] on use at bounding box center [411, 22] width 11 height 11
